Goal: Information Seeking & Learning: Learn about a topic

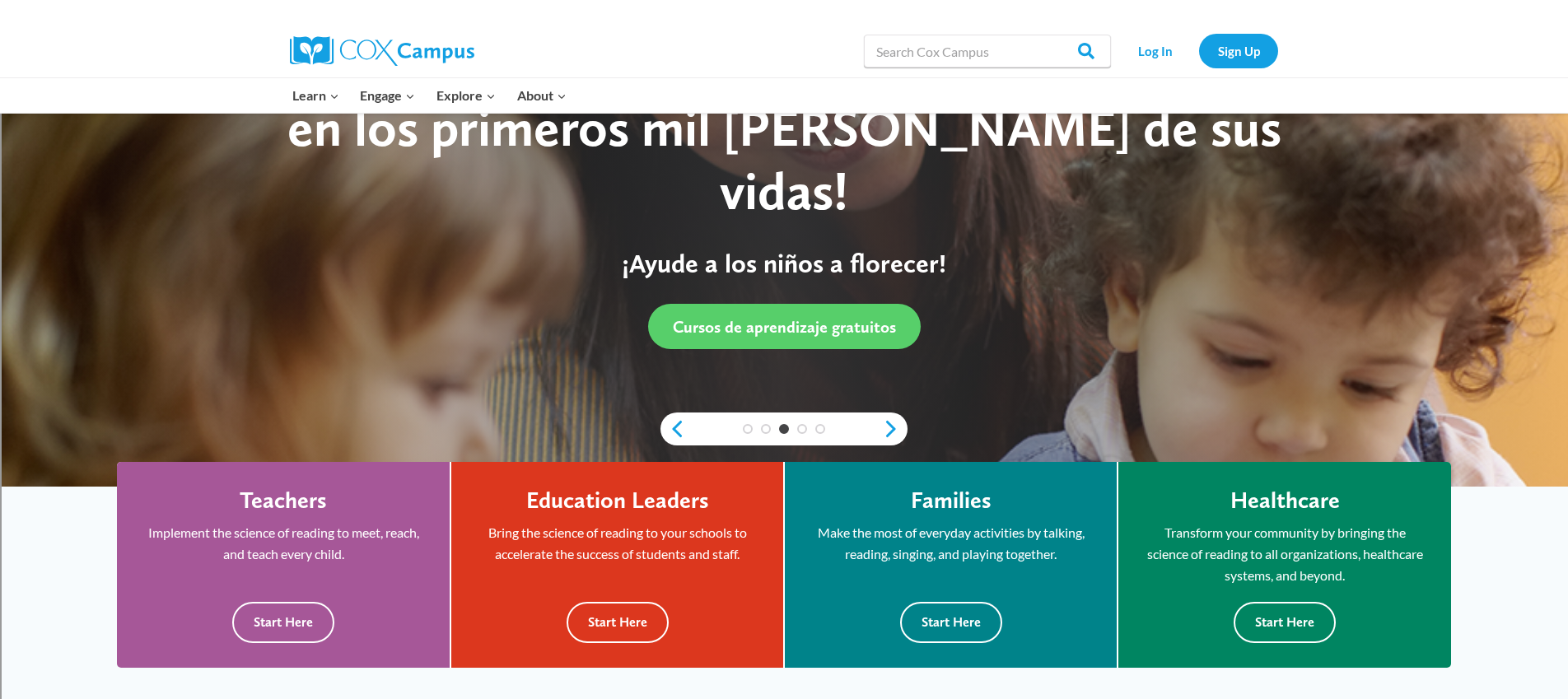
scroll to position [151, 0]
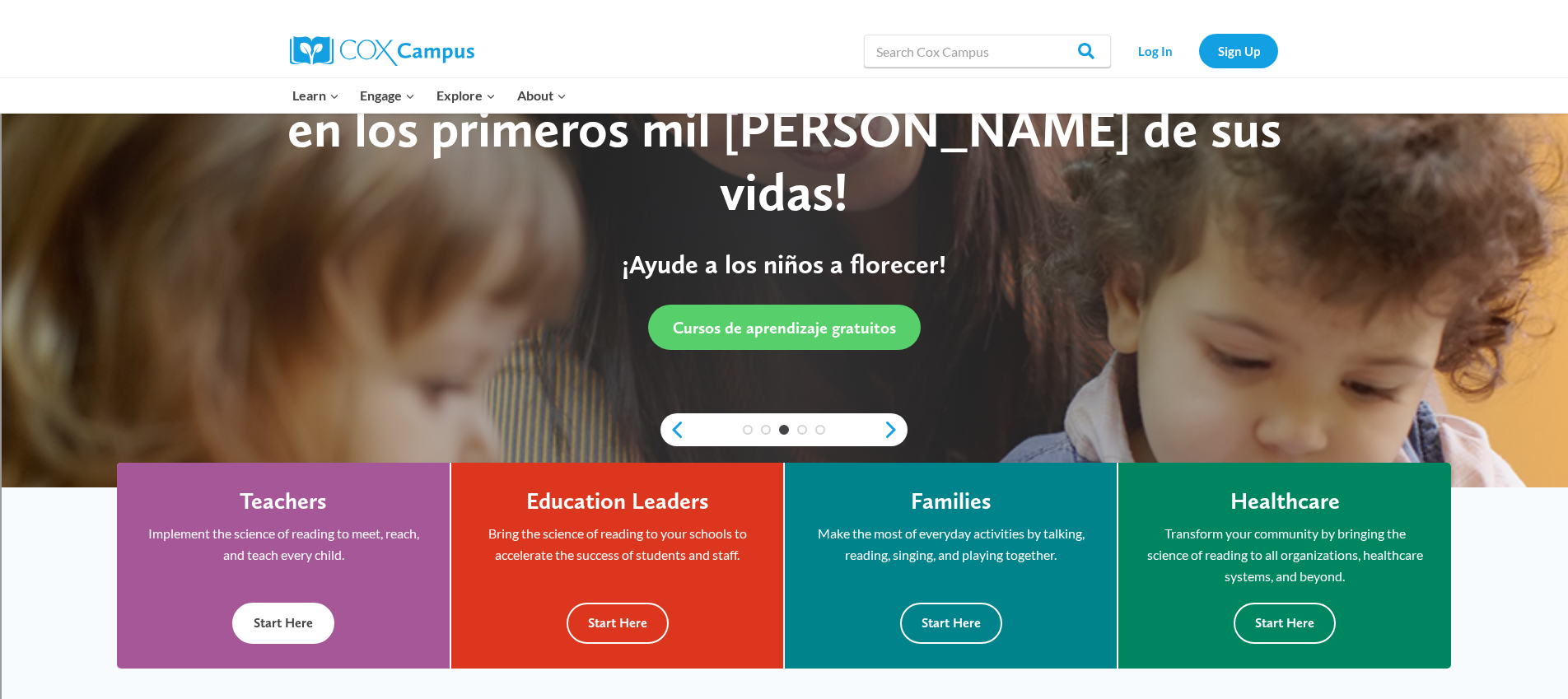
click at [308, 618] on button "Start Here" at bounding box center [284, 623] width 102 height 40
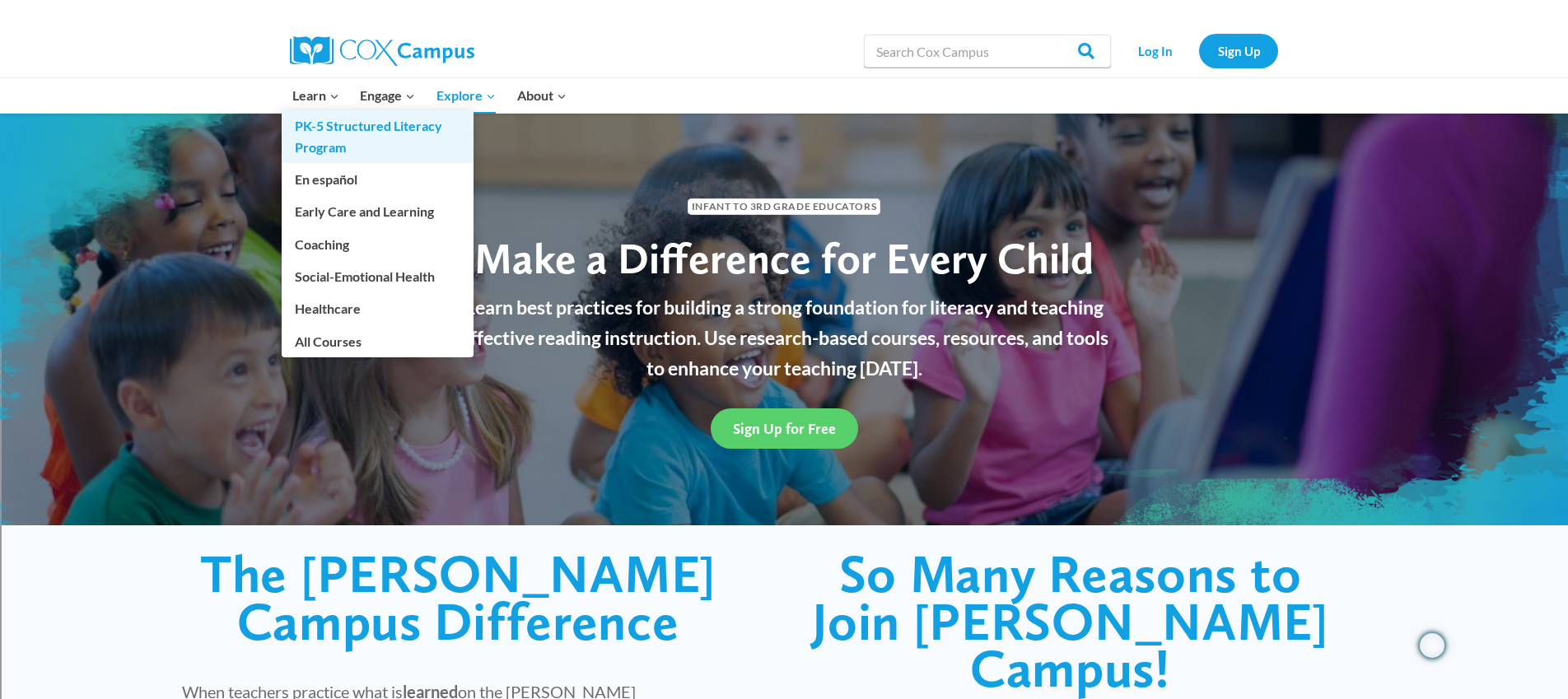
click at [325, 134] on link "PK-5 Structured Literacy Program" at bounding box center [378, 137] width 192 height 53
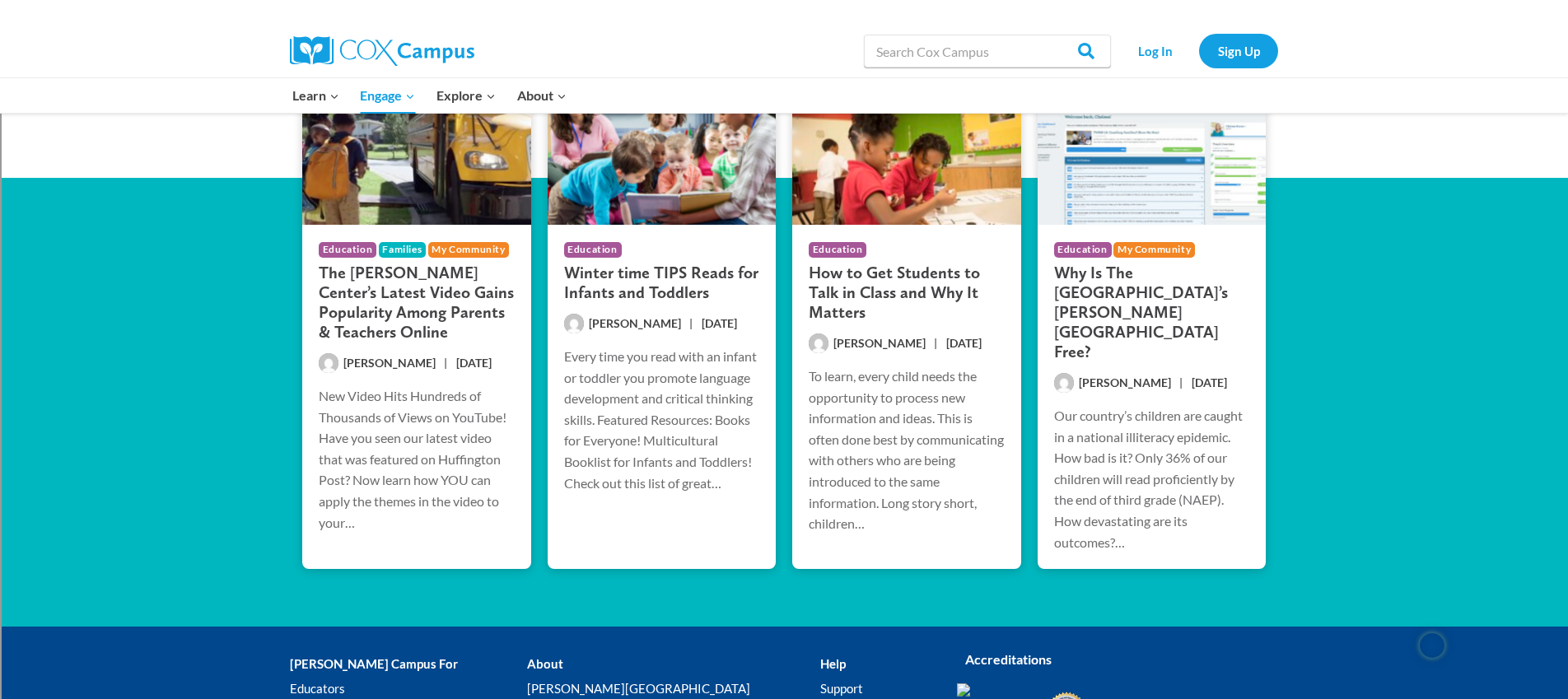
scroll to position [3157, 0]
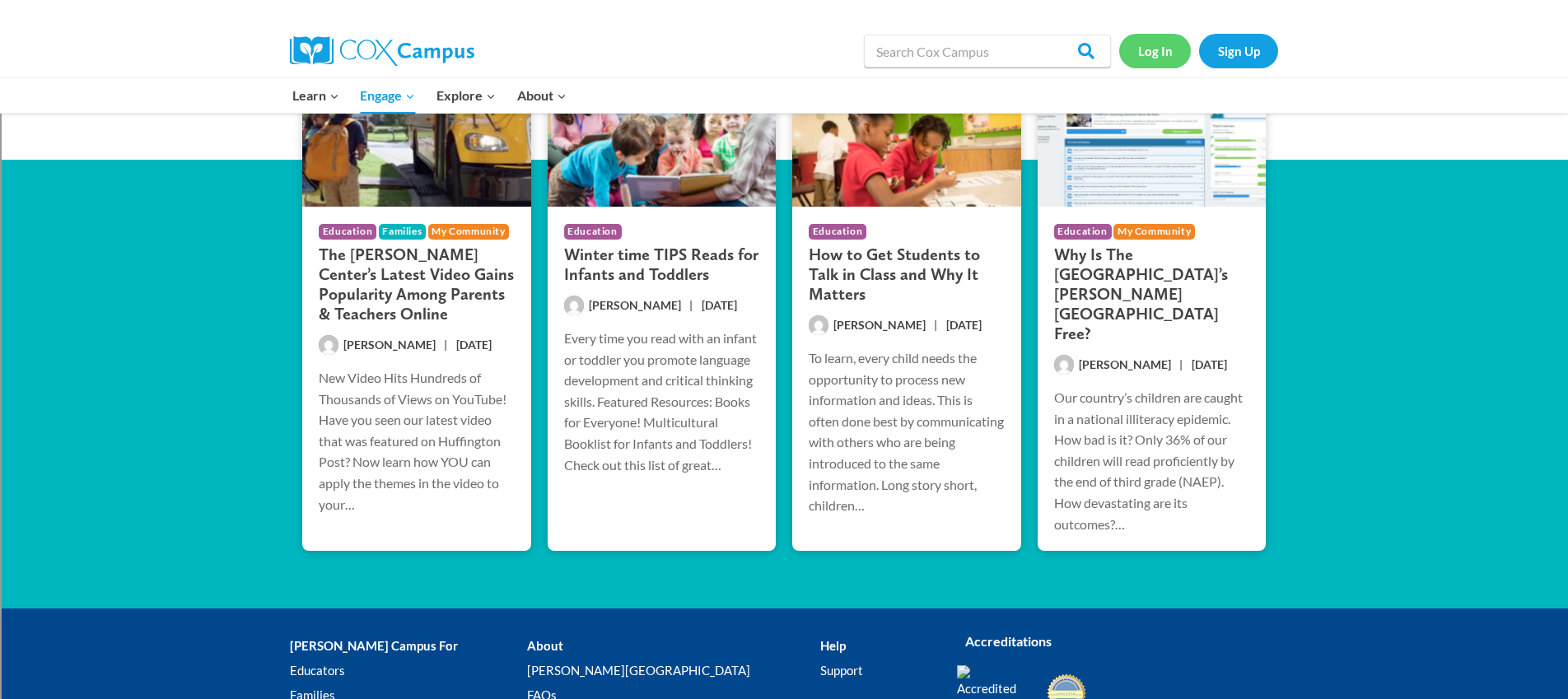
click at [1173, 54] on link "Log In" at bounding box center [1155, 50] width 72 height 34
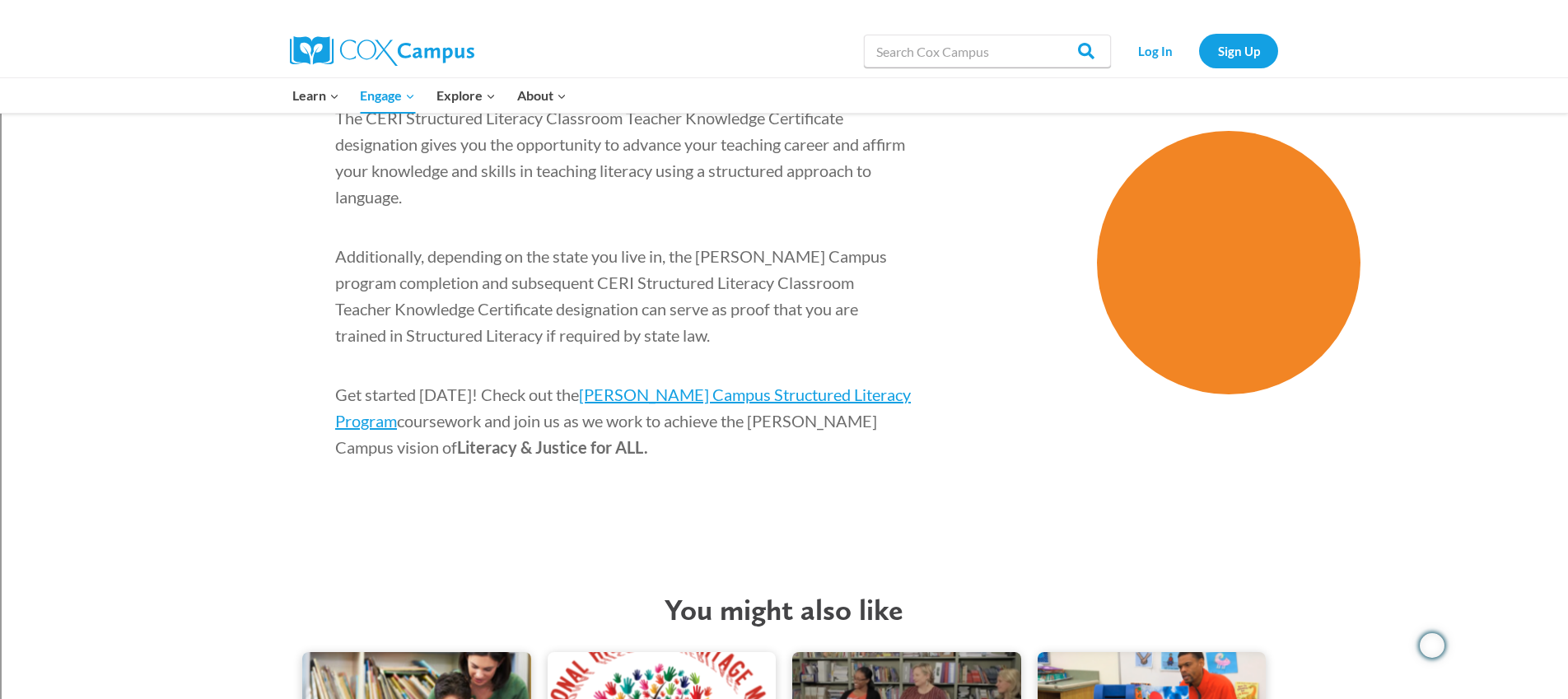
scroll to position [2595, 0]
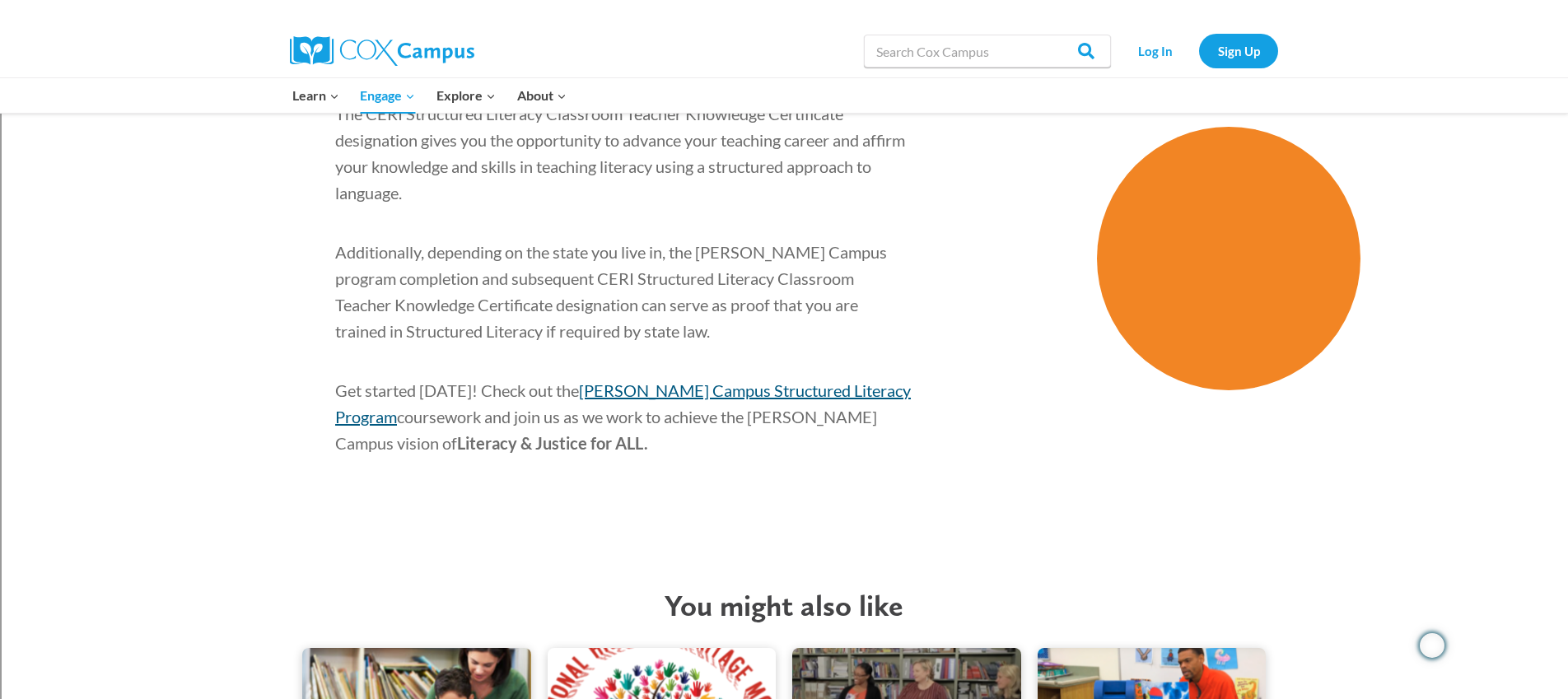
click at [704, 381] on span "Cox Campus Structured Literacy Program" at bounding box center [623, 404] width 576 height 47
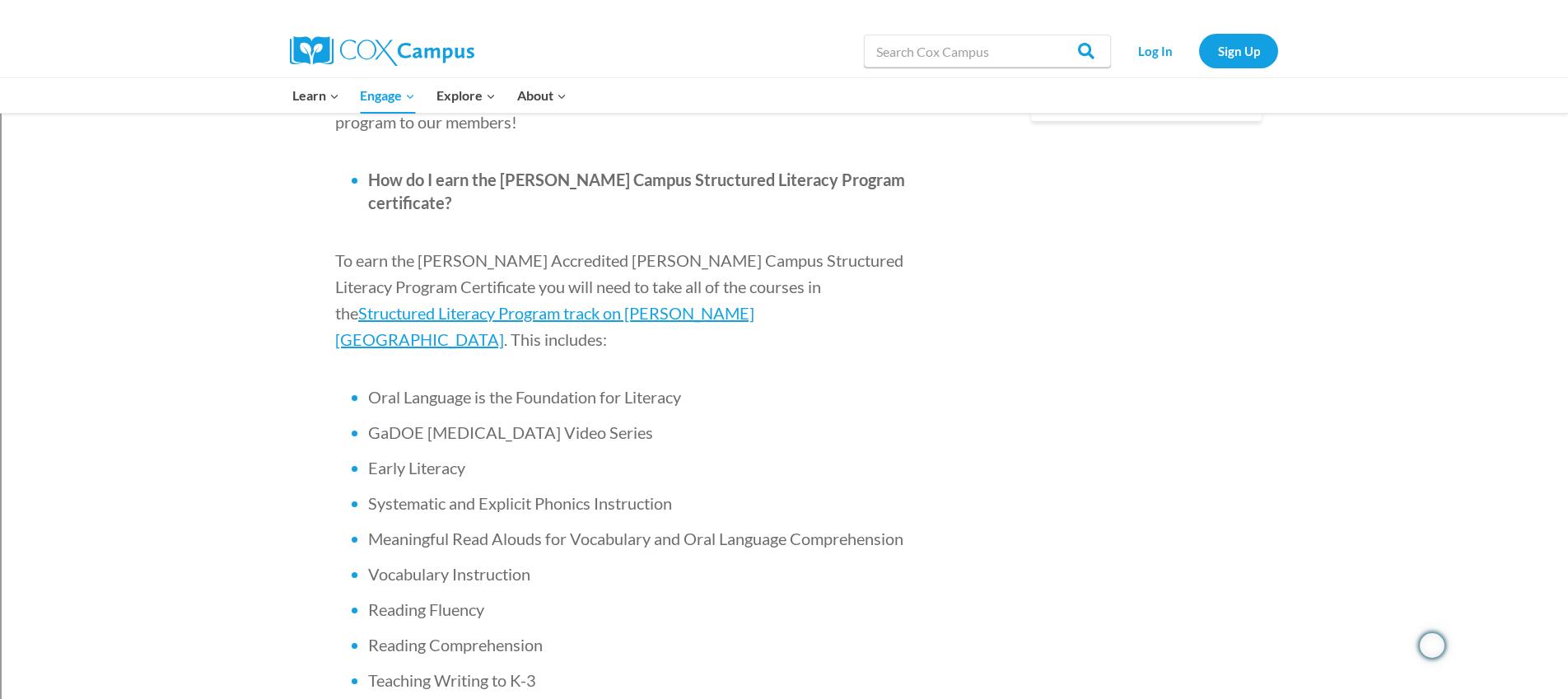
scroll to position [1000, 0]
click at [755, 304] on span "Structured Literacy Program track on [PERSON_NAME][GEOGRAPHIC_DATA]" at bounding box center [544, 328] width 420 height 47
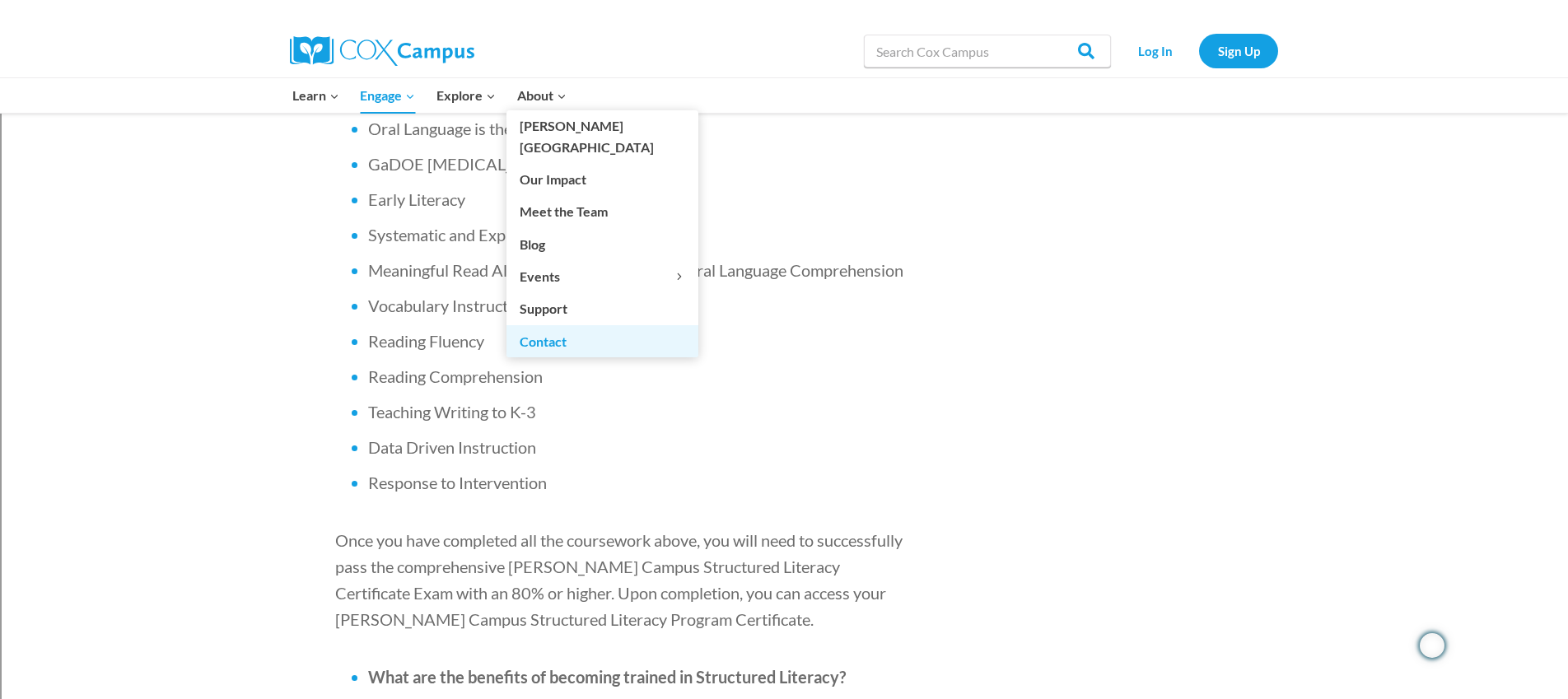
scroll to position [1135, 0]
